Goal: Task Accomplishment & Management: Complete application form

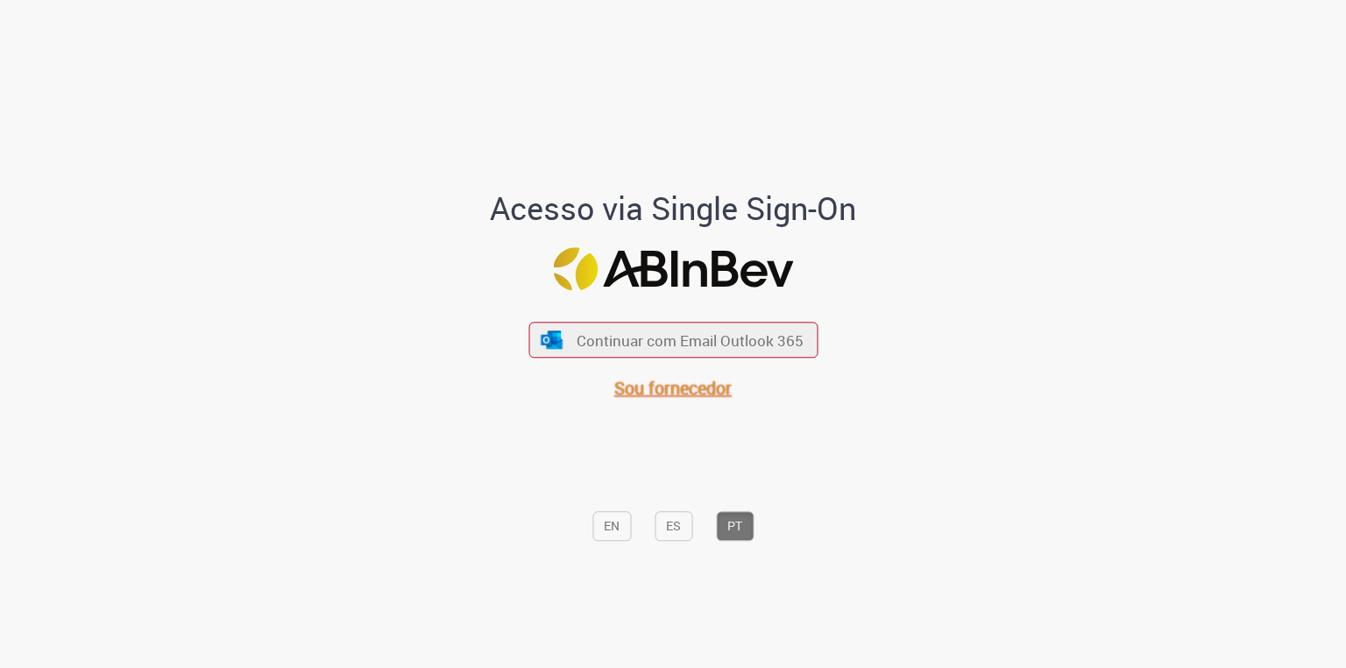
click at [687, 382] on span "Sou fornecedor" at bounding box center [672, 389] width 117 height 24
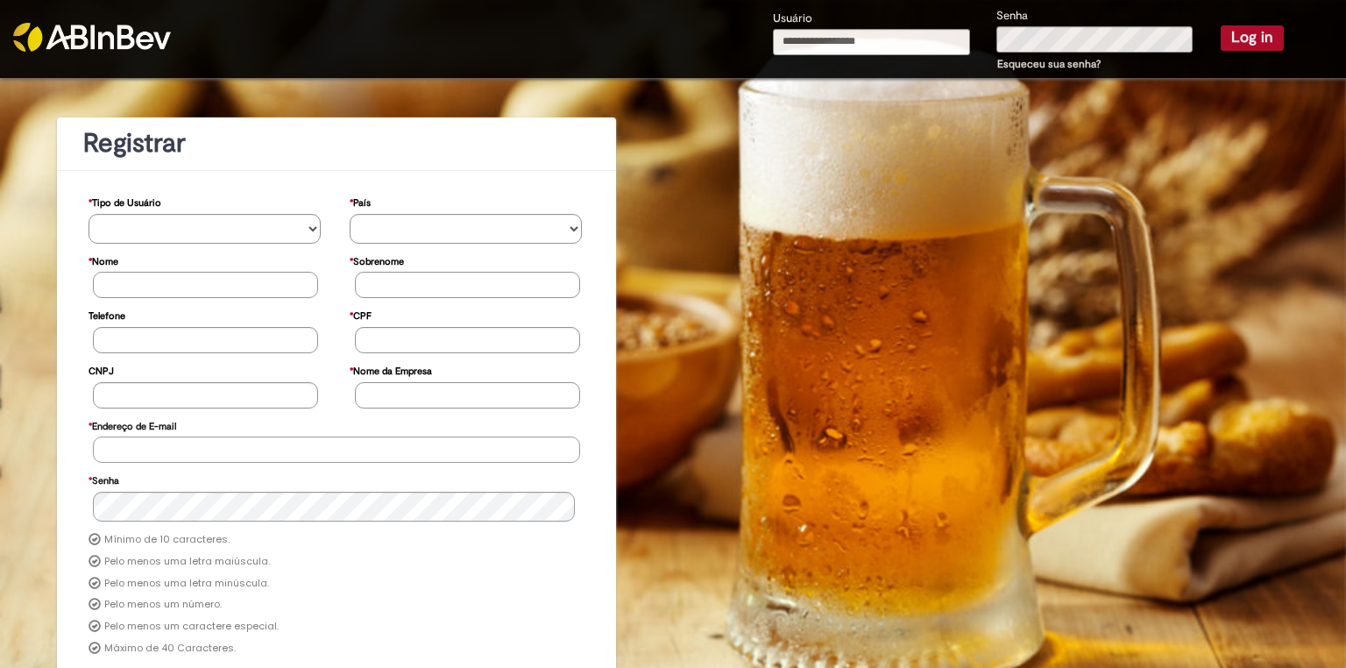
type input "**********"
click at [1229, 23] on div "**********" at bounding box center [1028, 40] width 537 height 68
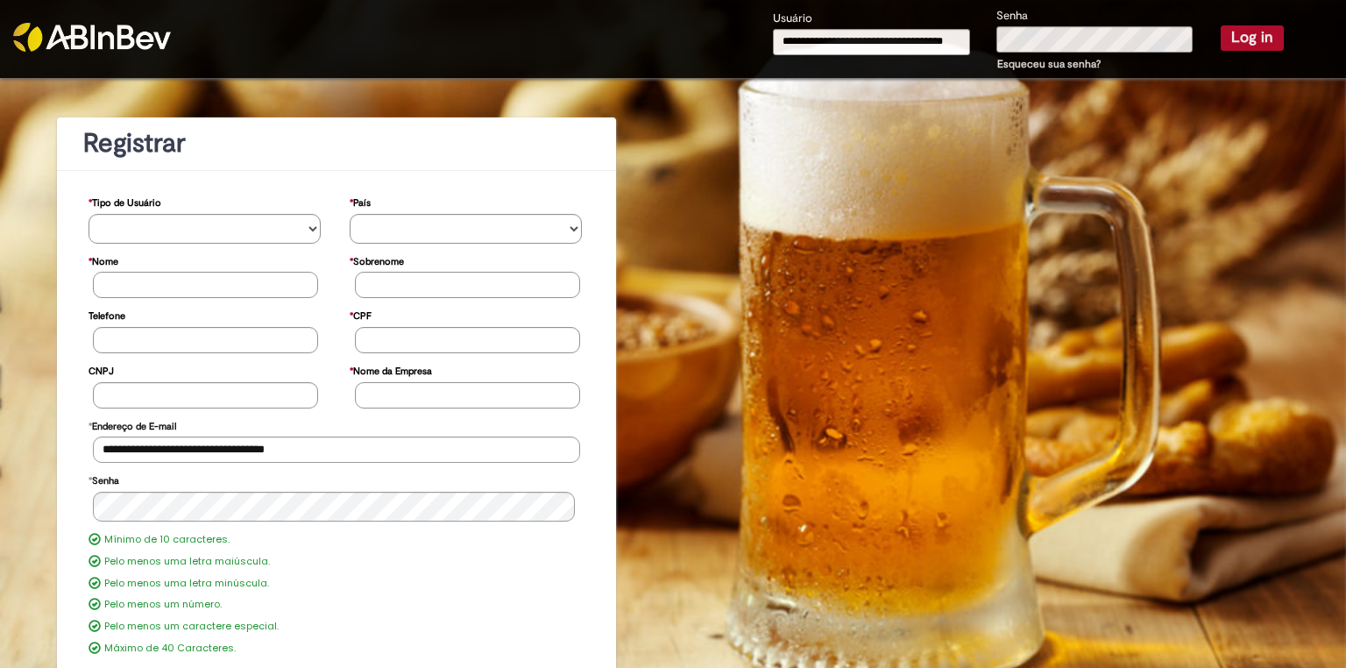
click at [1234, 36] on button "Log in" at bounding box center [1252, 37] width 63 height 25
